Goal: Information Seeking & Learning: Learn about a topic

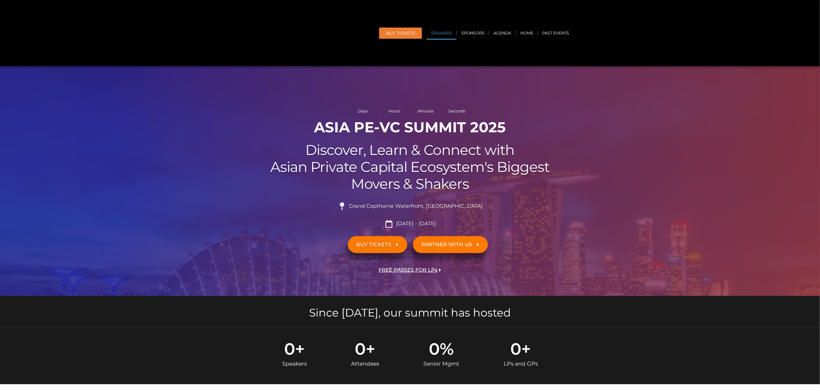
click at [437, 33] on link "Speakers" at bounding box center [441, 32] width 30 height 13
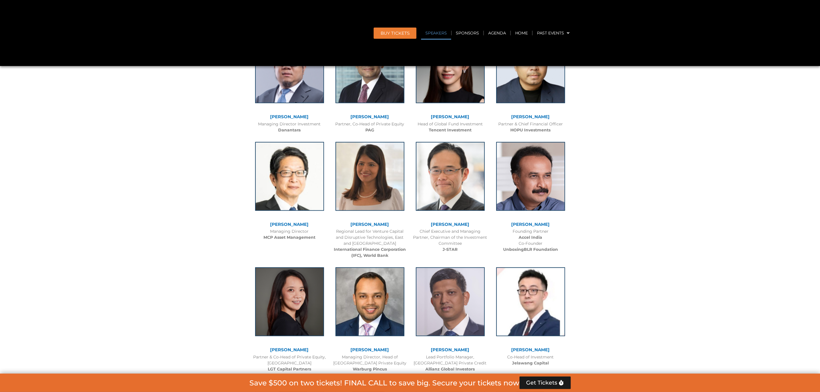
scroll to position [702, 0]
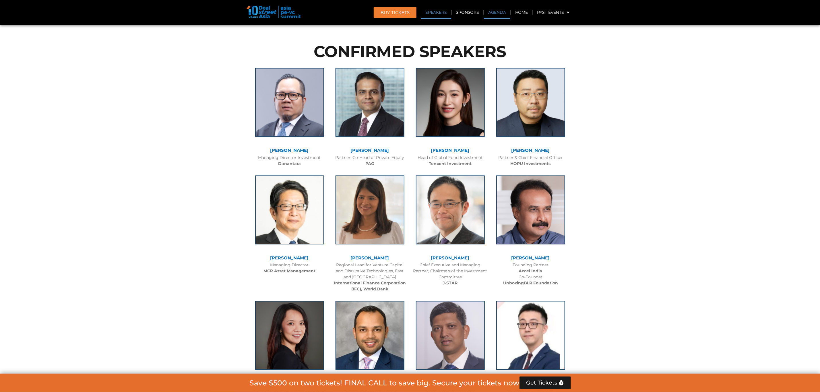
click at [489, 14] on link "Agenda" at bounding box center [497, 12] width 26 height 13
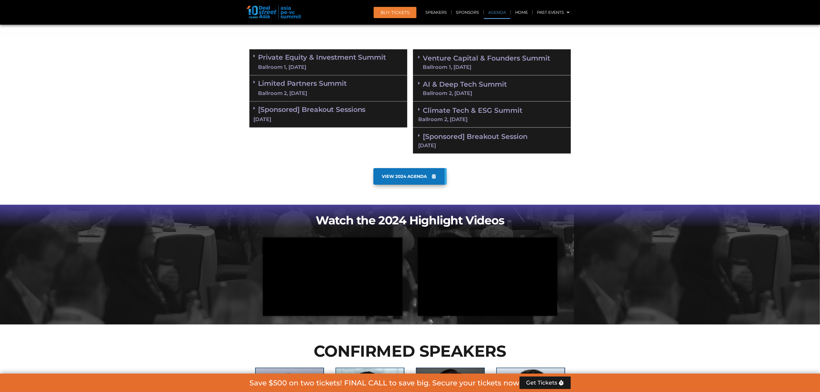
scroll to position [372, 0]
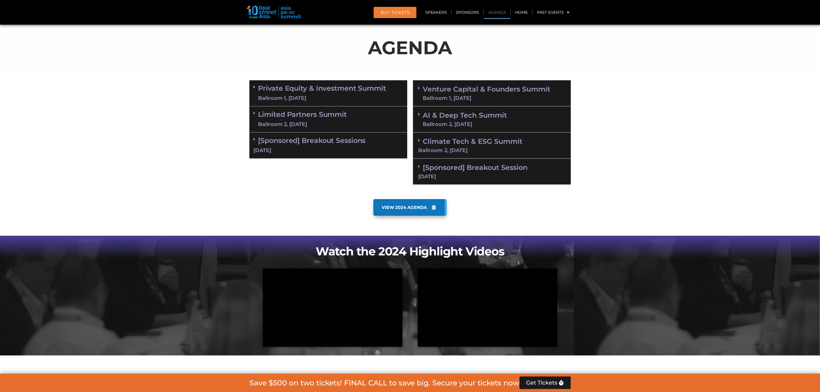
click at [281, 87] on link "Private Equity & Investment Summit Ballroom 1, [DATE]" at bounding box center [322, 93] width 128 height 17
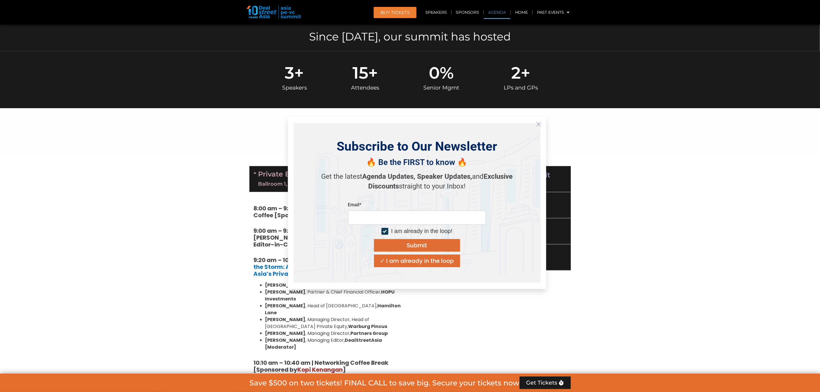
scroll to position [286, 0]
click at [537, 122] on icon "Close" at bounding box center [538, 124] width 5 height 5
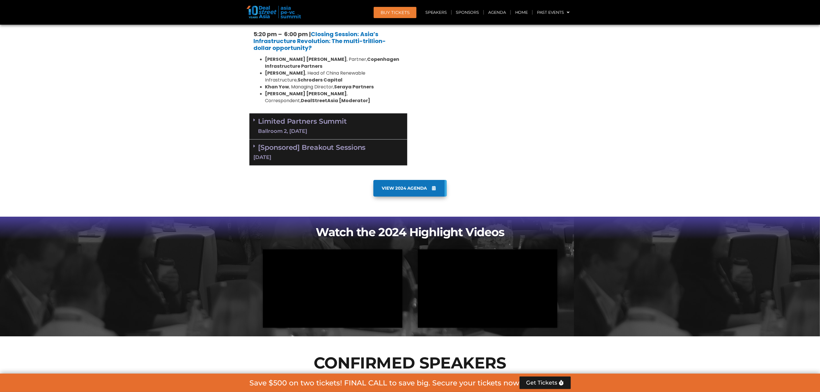
scroll to position [1189, 0]
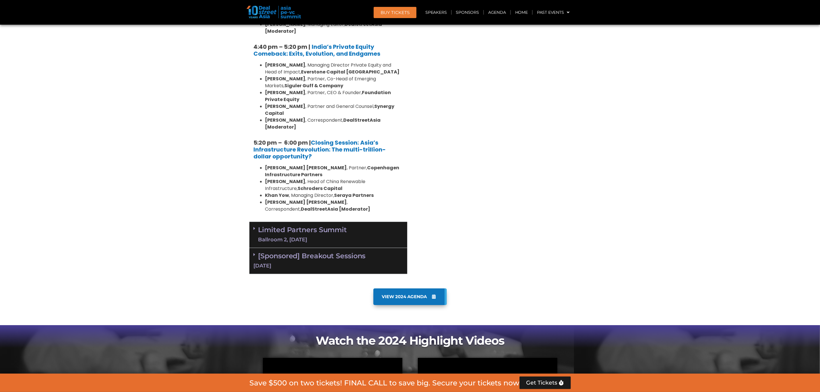
click at [318, 236] on div "Ballroom 2, [DATE]" at bounding box center [302, 239] width 89 height 7
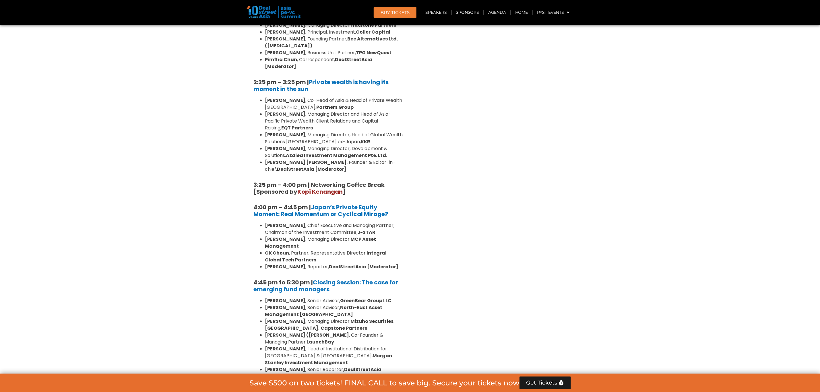
scroll to position [1749, 0]
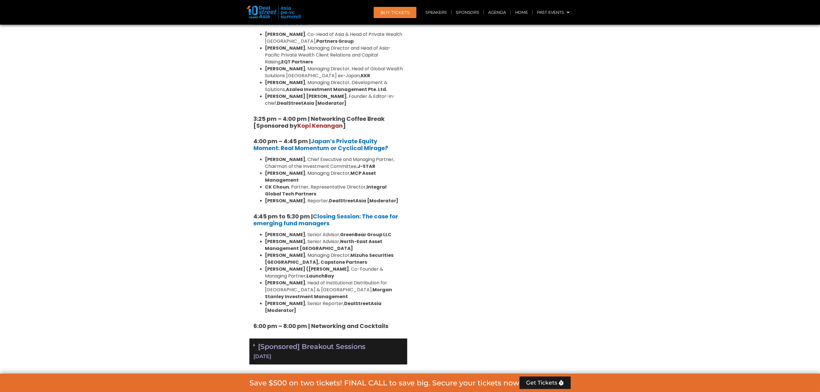
click at [314, 353] on div "[DATE]" at bounding box center [328, 356] width 149 height 7
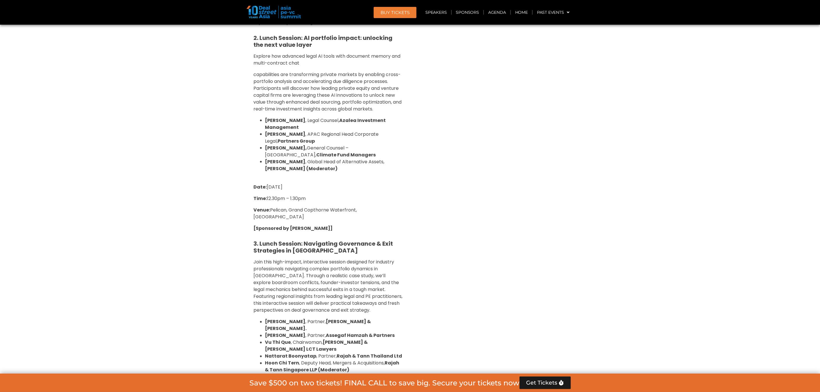
scroll to position [2308, 0]
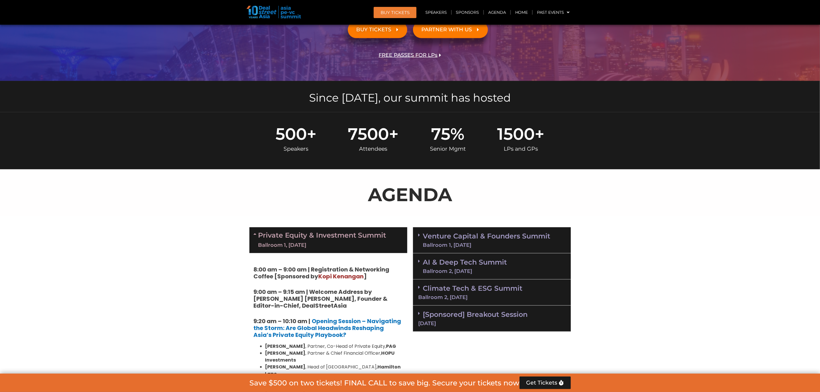
scroll to position [193, 0]
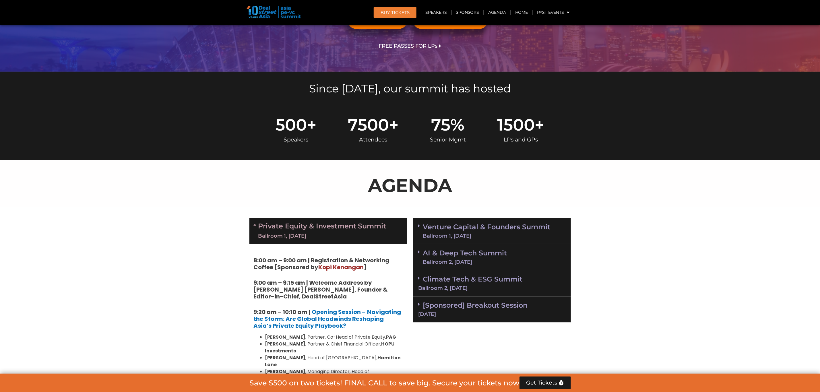
click at [469, 224] on link "Venture Capital & Founders​ Summit Ballroom 1, [DATE]" at bounding box center [486, 230] width 127 height 15
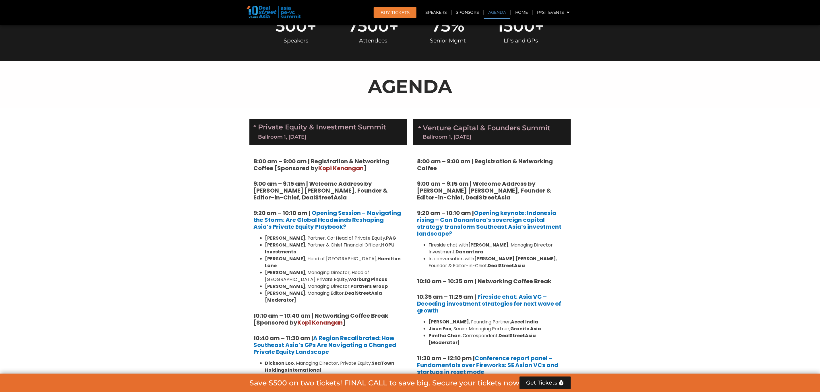
scroll to position [365, 0]
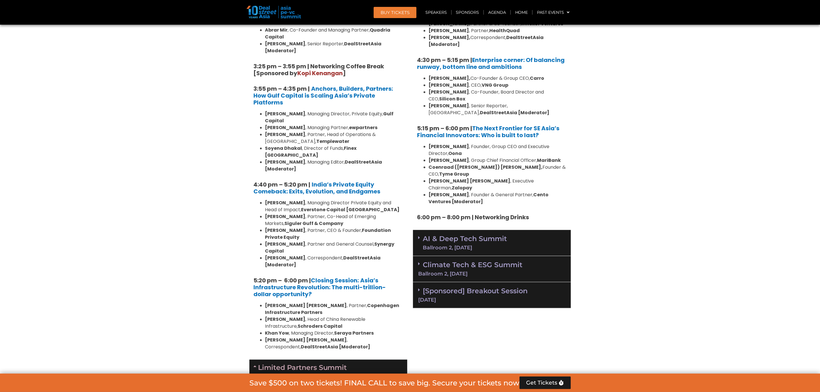
click at [464, 230] on div "AI & Deep Tech Summit Ballroom 2, [DATE]" at bounding box center [492, 243] width 158 height 26
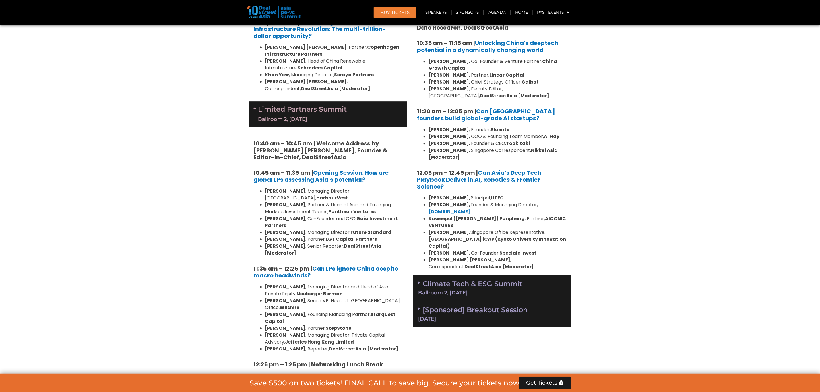
click at [474, 279] on link "Climate Tech & ESG Summit Ballroom 2, [DATE]" at bounding box center [491, 287] width 147 height 16
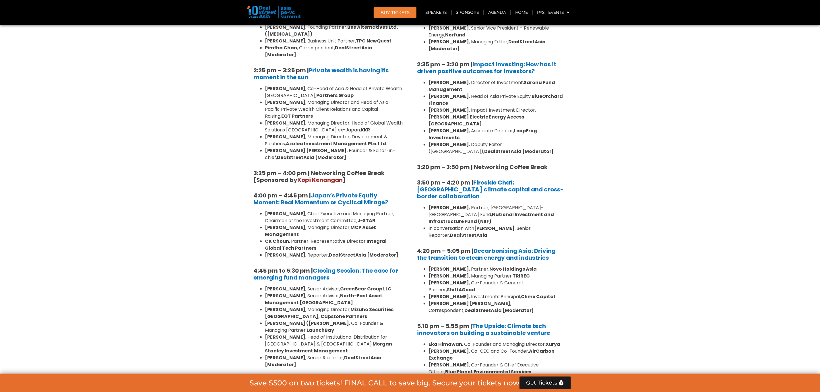
scroll to position [1785, 0]
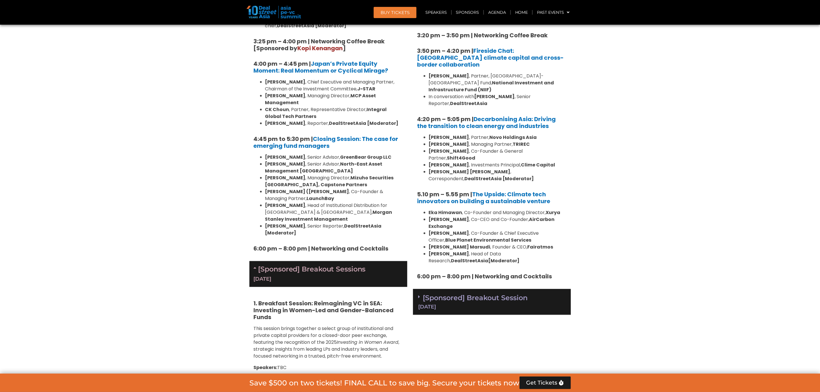
drag, startPoint x: 462, startPoint y: 207, endPoint x: 480, endPoint y: 206, distance: 17.5
click at [462, 304] on div "[DATE]" at bounding box center [491, 306] width 147 height 5
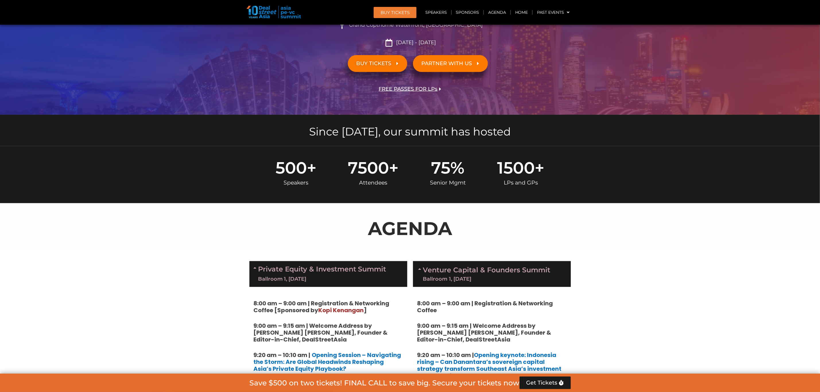
click at [602, 227] on section "AGENDA" at bounding box center [410, 226] width 820 height 46
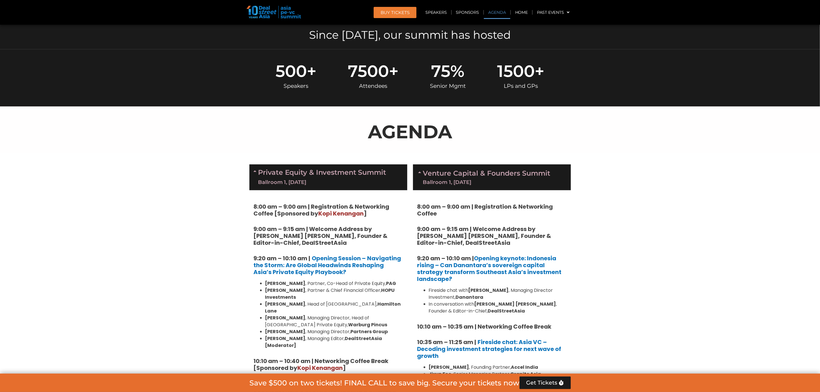
scroll to position [236, 0]
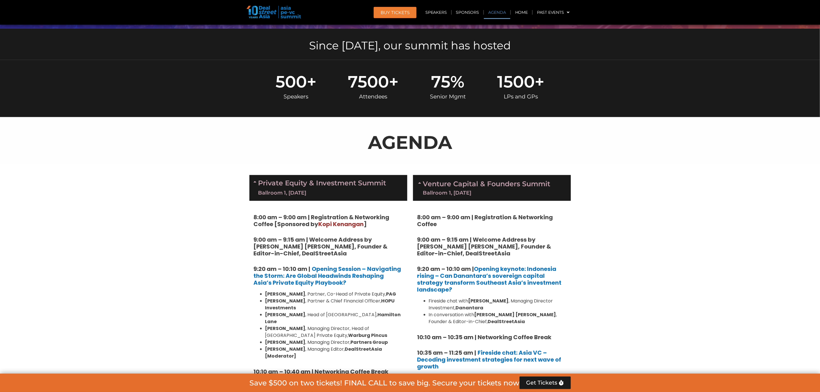
click at [420, 182] on icon at bounding box center [420, 182] width 5 height 5
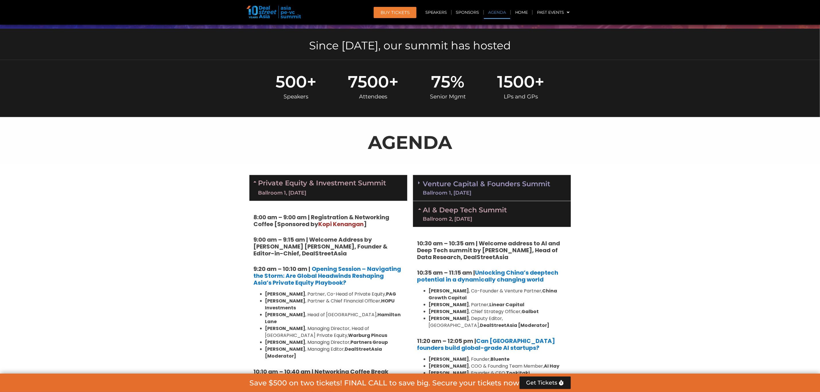
click at [420, 182] on span at bounding box center [420, 182] width 5 height 5
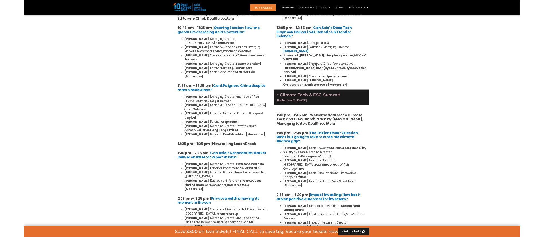
scroll to position [1398, 0]
